Goal: Transaction & Acquisition: Download file/media

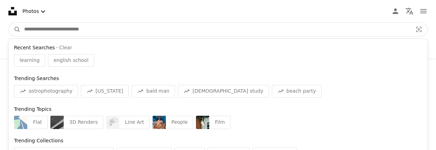
click at [26, 31] on input "Find visuals sitewide" at bounding box center [216, 29] width 390 height 13
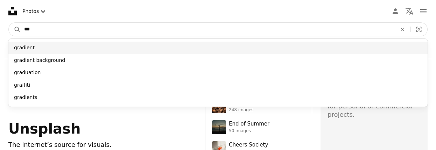
type input "***"
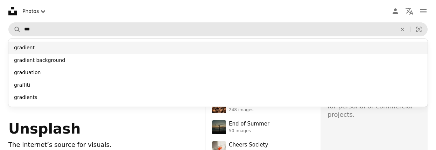
click at [20, 48] on div "gradient" at bounding box center [217, 48] width 419 height 13
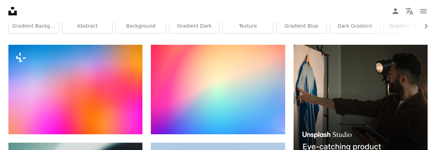
scroll to position [140, 0]
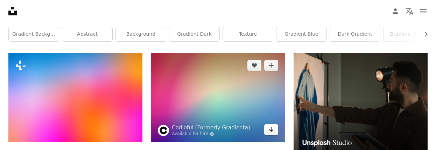
click at [271, 130] on icon "Download" at bounding box center [271, 129] width 5 height 5
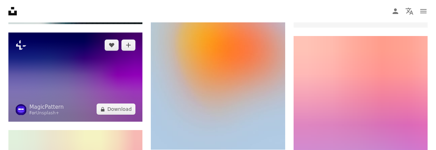
scroll to position [350, 0]
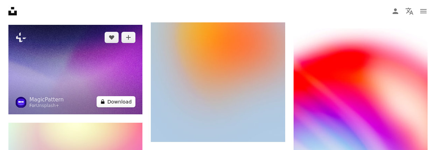
click at [122, 100] on button "A lock Download" at bounding box center [116, 101] width 39 height 11
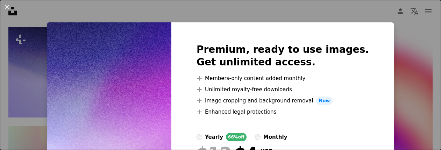
click at [131, 13] on div "An X shape Premium, ready to use images. Get unlimited access. A plus sign Memb…" at bounding box center [220, 75] width 441 height 150
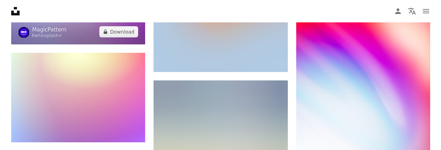
scroll to position [385, 0]
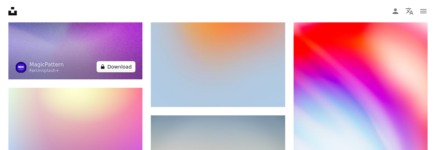
click at [118, 67] on button "A lock Download" at bounding box center [116, 66] width 39 height 11
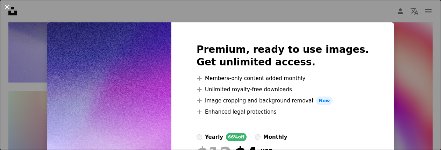
click at [7, 7] on button "An X shape" at bounding box center [7, 7] width 8 height 8
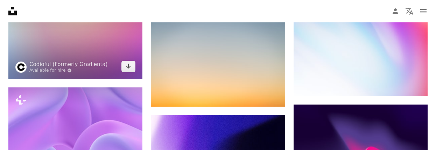
scroll to position [490, 0]
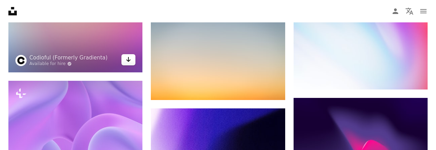
click at [129, 63] on icon "Arrow pointing down" at bounding box center [129, 59] width 6 height 8
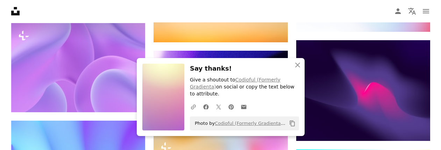
scroll to position [560, 0]
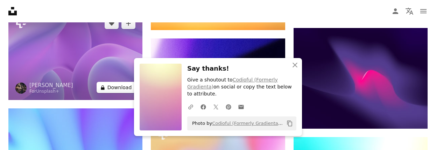
click at [116, 85] on button "A lock Download" at bounding box center [116, 87] width 39 height 11
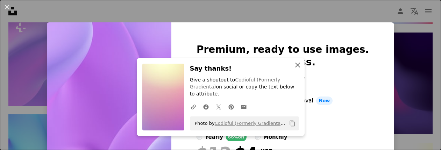
click at [295, 69] on icon "An X shape" at bounding box center [298, 65] width 8 height 8
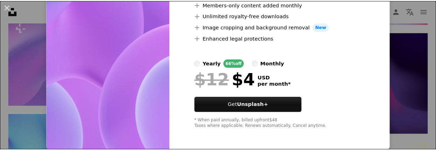
scroll to position [75, 0]
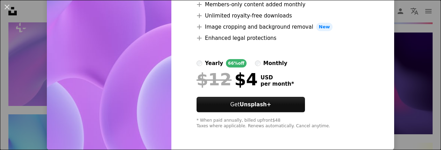
click at [22, 108] on div "An X shape Premium, ready to use images. Get unlimited access. A plus sign Memb…" at bounding box center [220, 75] width 441 height 150
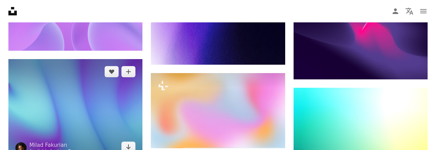
scroll to position [630, 0]
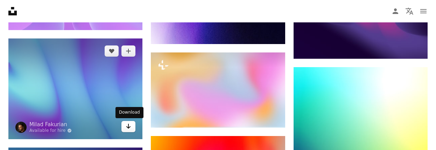
click at [131, 129] on icon "Arrow pointing down" at bounding box center [129, 126] width 6 height 8
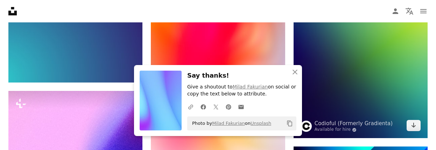
scroll to position [805, 0]
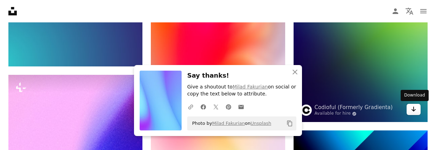
click at [412, 110] on icon "Arrow pointing down" at bounding box center [414, 109] width 6 height 8
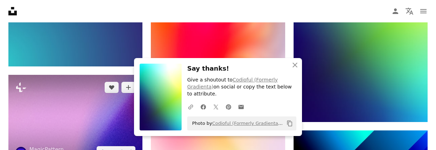
scroll to position [840, 0]
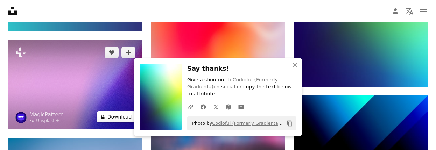
click at [118, 117] on button "A lock Download" at bounding box center [116, 116] width 39 height 11
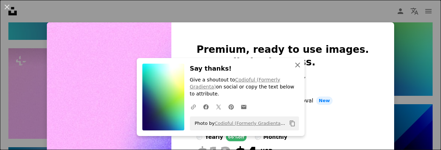
click at [296, 69] on icon "An X shape" at bounding box center [298, 65] width 8 height 8
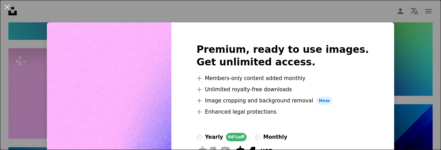
click at [43, 17] on div "An X shape Premium, ready to use images. Get unlimited access. A plus sign Memb…" at bounding box center [220, 75] width 441 height 150
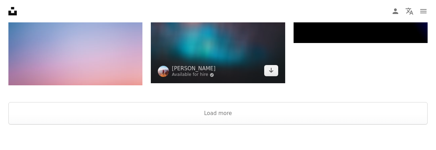
scroll to position [983, 0]
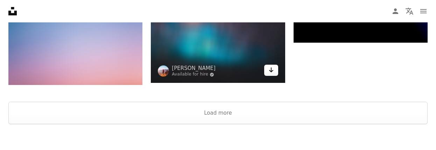
click at [271, 71] on icon "Download" at bounding box center [271, 70] width 5 height 5
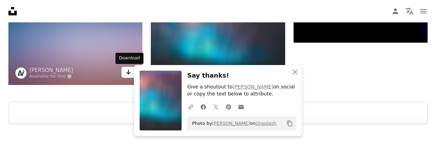
click at [128, 74] on icon "Arrow pointing down" at bounding box center [129, 72] width 6 height 8
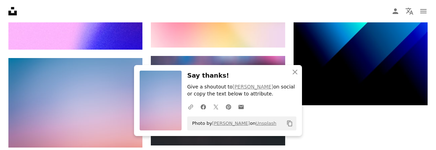
scroll to position [842, 0]
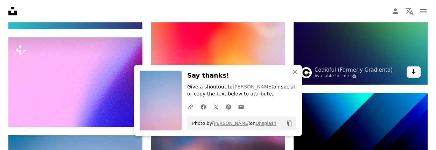
click at [415, 73] on icon "Download" at bounding box center [414, 71] width 5 height 5
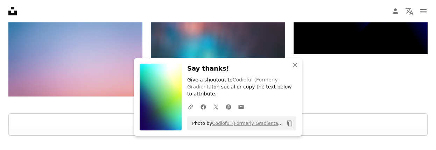
scroll to position [983, 0]
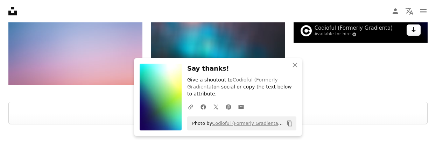
click at [415, 32] on icon "Arrow pointing down" at bounding box center [414, 30] width 6 height 8
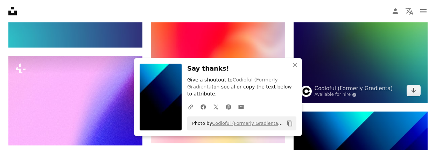
scroll to position [807, 0]
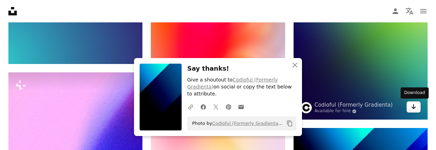
click at [415, 106] on icon "Arrow pointing down" at bounding box center [414, 107] width 6 height 8
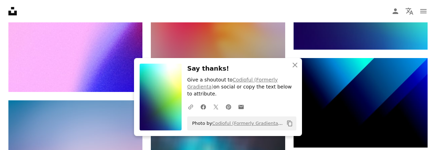
scroll to position [912, 0]
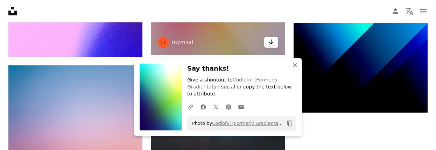
click at [271, 44] on icon "Download" at bounding box center [271, 42] width 5 height 5
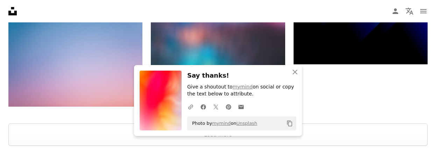
scroll to position [983, 0]
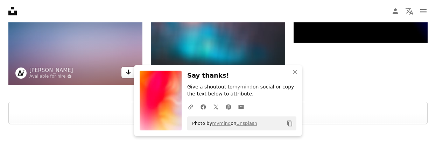
click at [125, 73] on link "Arrow pointing down" at bounding box center [128, 72] width 14 height 11
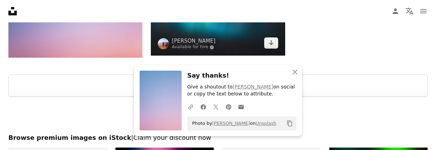
scroll to position [1018, 0]
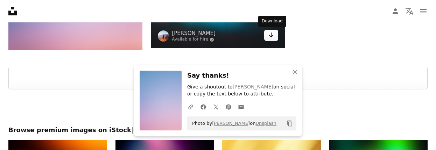
click at [273, 38] on icon "Arrow pointing down" at bounding box center [271, 35] width 6 height 8
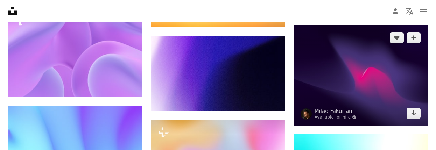
scroll to position [562, 0]
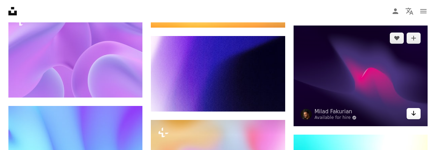
click at [414, 114] on icon "Download" at bounding box center [414, 113] width 5 height 5
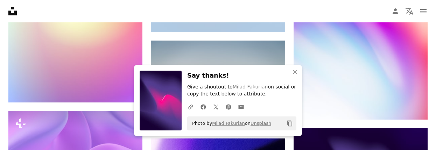
scroll to position [457, 0]
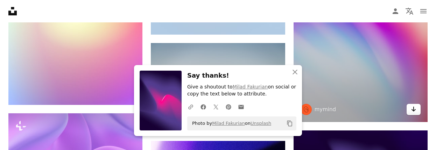
click at [413, 110] on icon "Arrow pointing down" at bounding box center [414, 109] width 6 height 8
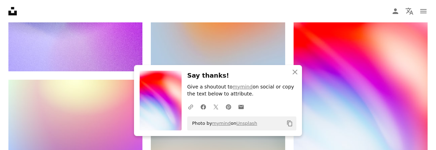
scroll to position [387, 0]
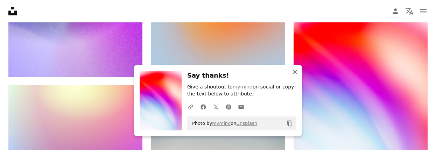
click at [297, 72] on icon "An X shape" at bounding box center [295, 72] width 8 height 8
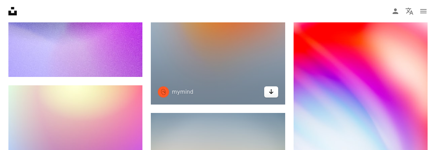
click at [274, 93] on link "Arrow pointing down" at bounding box center [271, 91] width 14 height 11
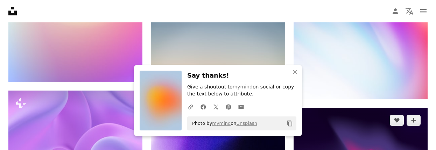
scroll to position [492, 0]
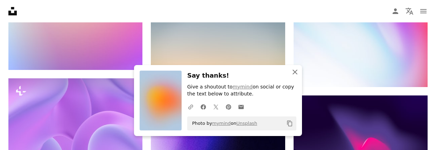
click at [293, 73] on icon "An X shape" at bounding box center [295, 72] width 8 height 8
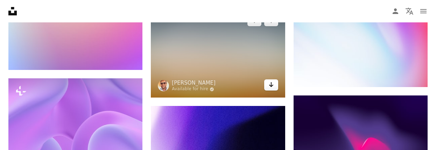
click at [272, 86] on icon "Download" at bounding box center [271, 84] width 5 height 5
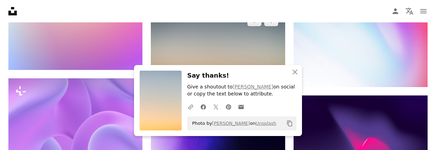
click at [274, 47] on img at bounding box center [218, 53] width 134 height 90
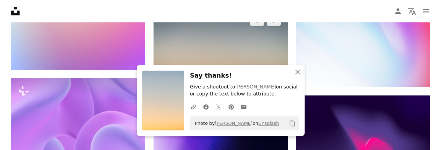
scroll to position [597, 0]
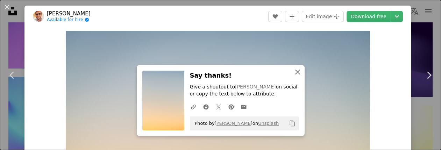
click at [298, 72] on icon "button" at bounding box center [297, 72] width 5 height 5
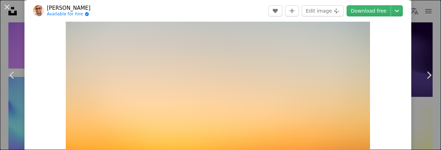
scroll to position [70, 0]
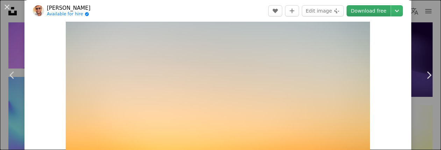
click at [379, 11] on link "Download free" at bounding box center [369, 10] width 44 height 11
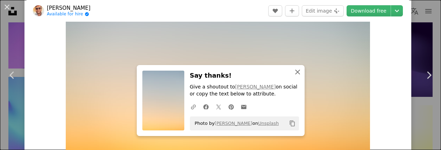
click at [300, 72] on icon "An X shape" at bounding box center [298, 72] width 8 height 8
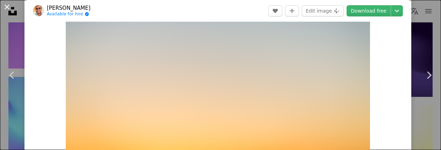
click at [7, 7] on button "An X shape" at bounding box center [7, 7] width 8 height 8
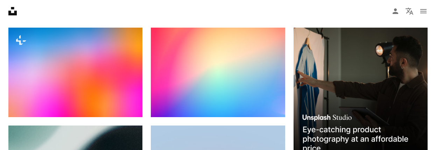
scroll to position [177, 0]
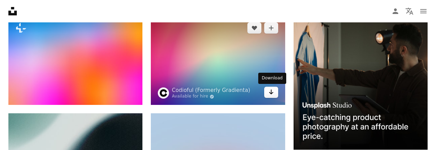
click at [272, 94] on icon "Download" at bounding box center [271, 92] width 5 height 5
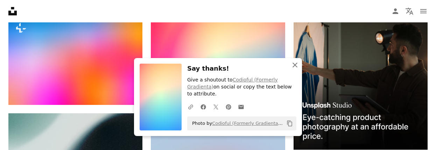
click at [295, 69] on icon "An X shape" at bounding box center [295, 65] width 8 height 8
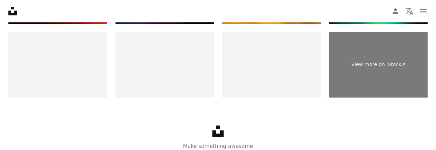
scroll to position [1228, 0]
